Goal: Task Accomplishment & Management: Use online tool/utility

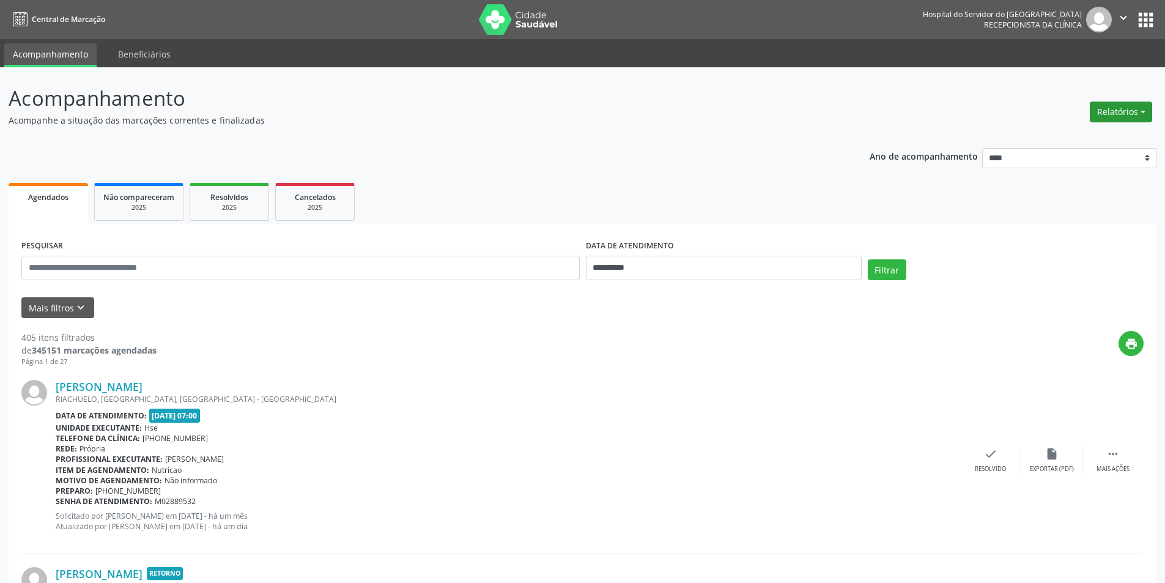
click at [1108, 111] on button "Relatórios" at bounding box center [1120, 111] width 62 height 21
click at [1089, 141] on link "Agendamentos" at bounding box center [1086, 138] width 131 height 17
select select "*"
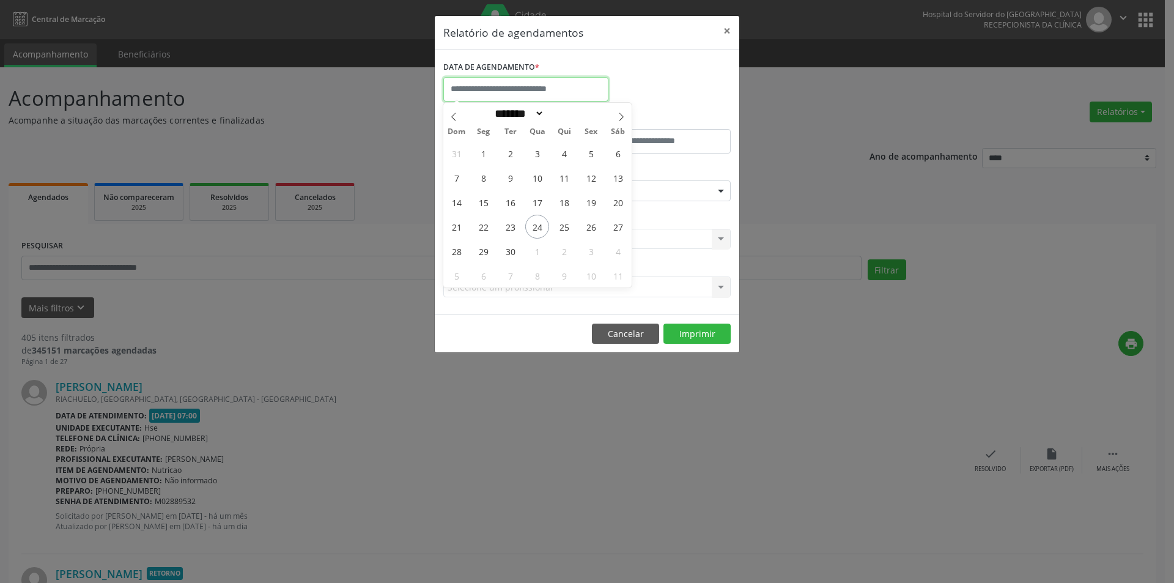
click at [529, 91] on input "text" at bounding box center [525, 89] width 165 height 24
click at [531, 229] on span "24" at bounding box center [537, 227] width 24 height 24
type input "**********"
click at [540, 232] on span "24" at bounding box center [537, 227] width 24 height 24
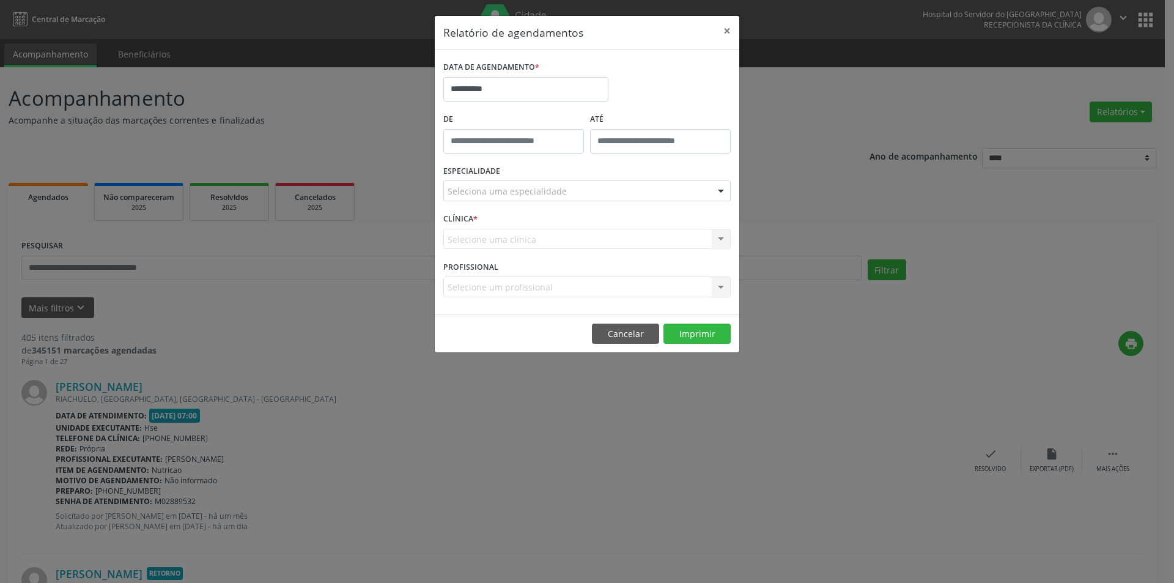
click at [540, 232] on div "Selecione uma clínica Nenhum resultado encontrado para: " " Não há nenhuma opçã…" at bounding box center [586, 239] width 287 height 21
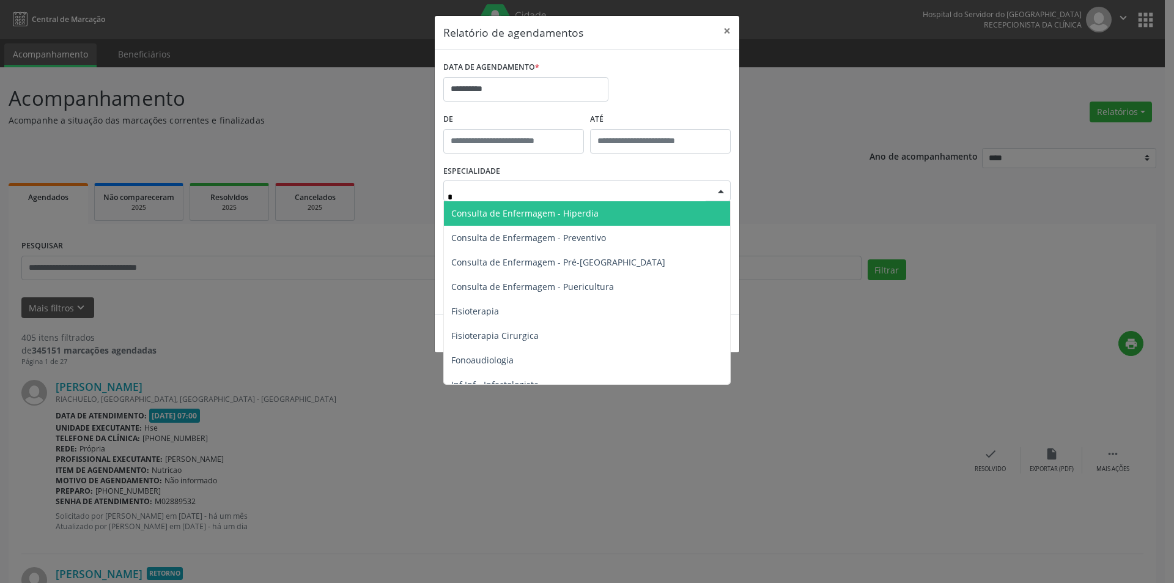
type input "**"
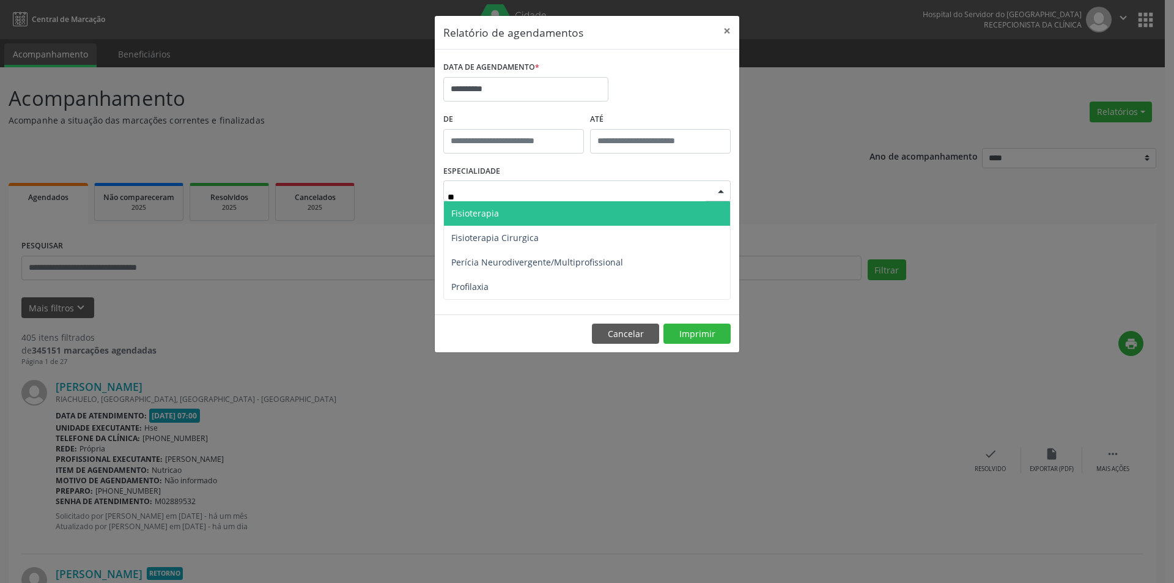
click at [529, 220] on span "Fisioterapia" at bounding box center [587, 213] width 286 height 24
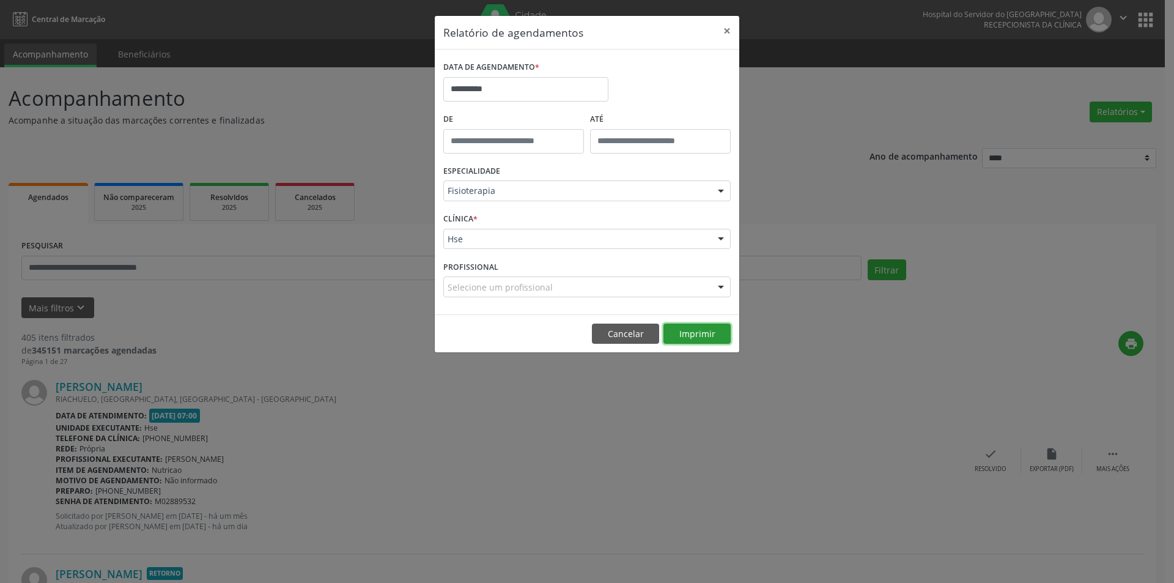
click at [712, 329] on button "Imprimir" at bounding box center [696, 333] width 67 height 21
